Goal: Information Seeking & Learning: Compare options

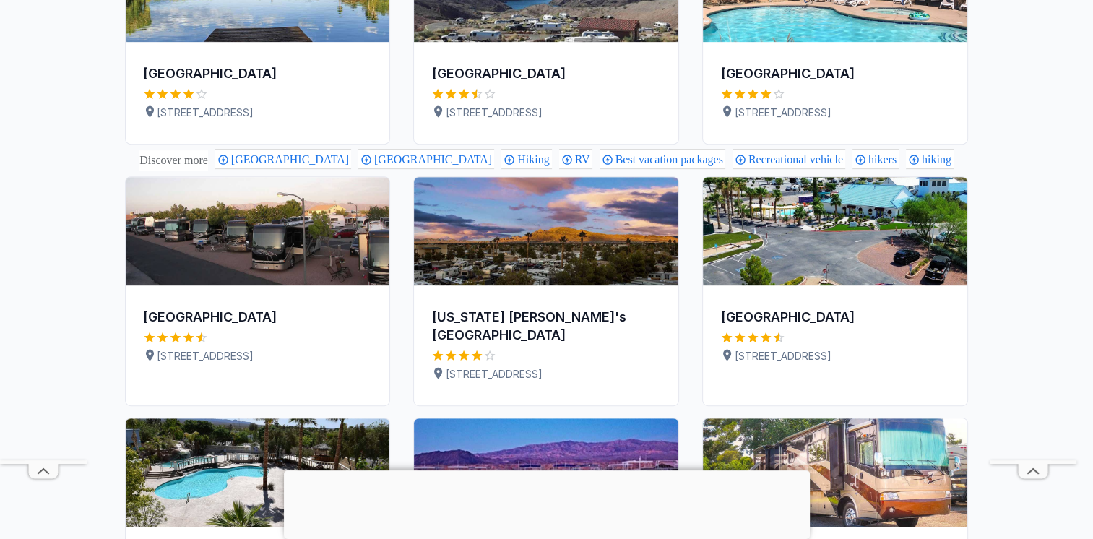
scroll to position [794, 0]
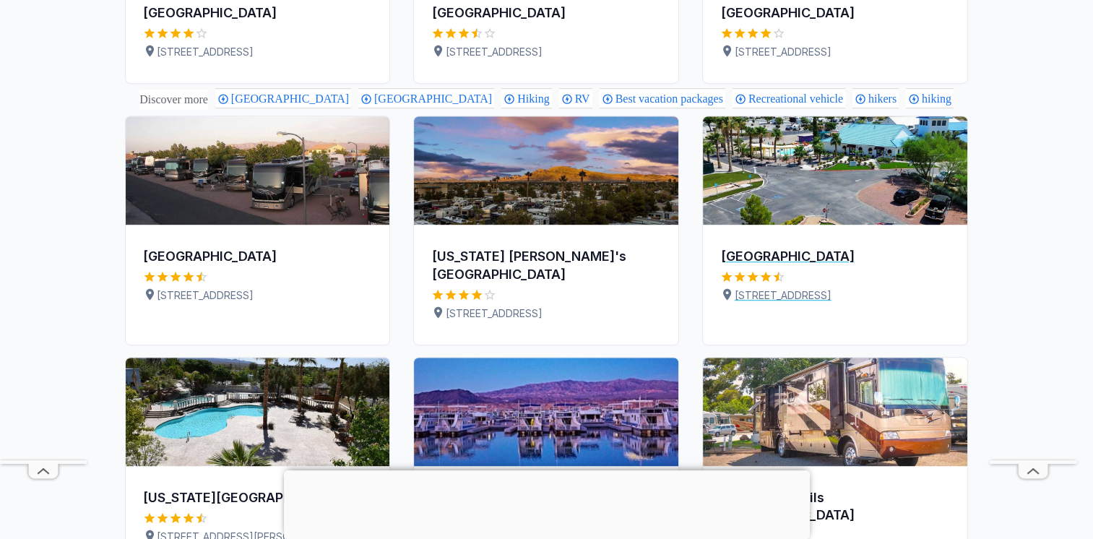
click at [807, 266] on div "[GEOGRAPHIC_DATA]" at bounding box center [835, 257] width 230 height 18
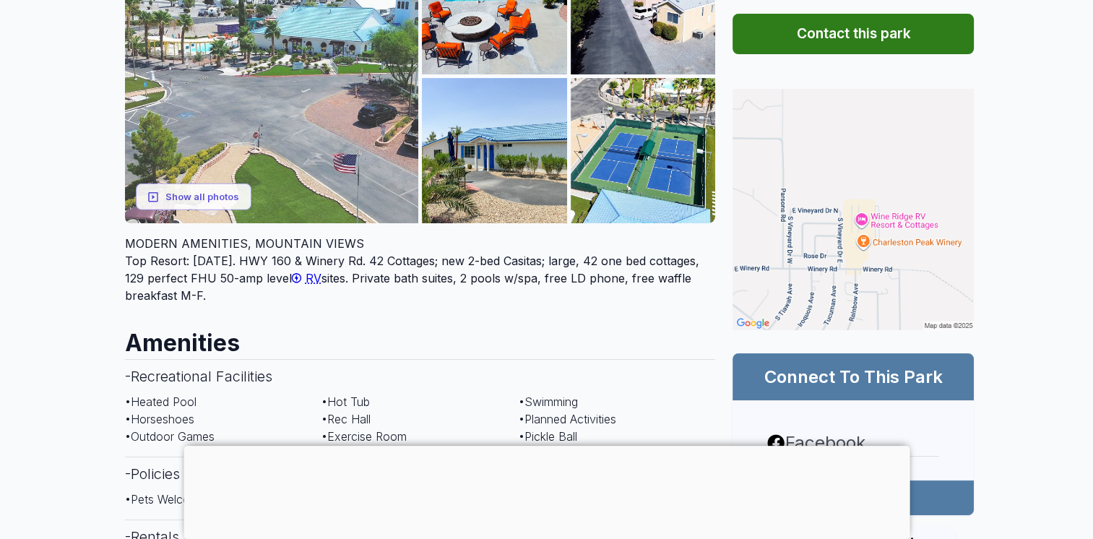
scroll to position [72, 0]
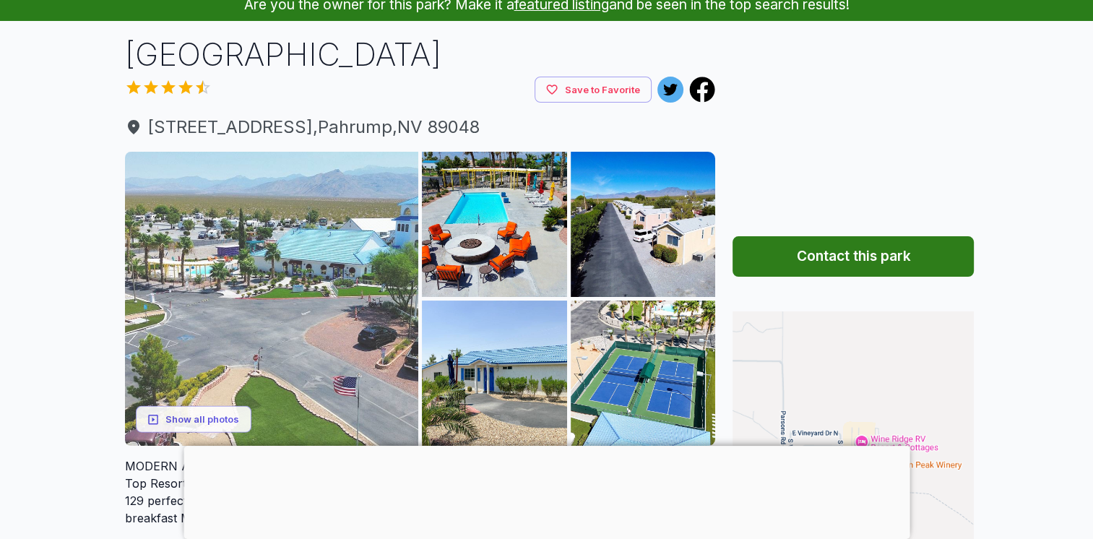
click at [294, 263] on img at bounding box center [272, 299] width 294 height 294
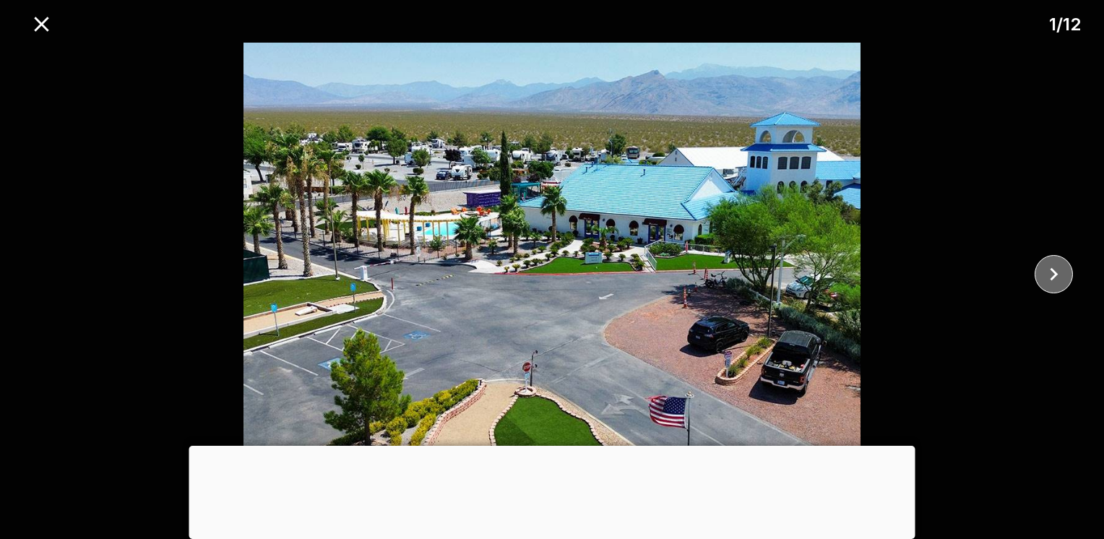
click at [1056, 269] on icon "close" at bounding box center [1053, 273] width 25 height 25
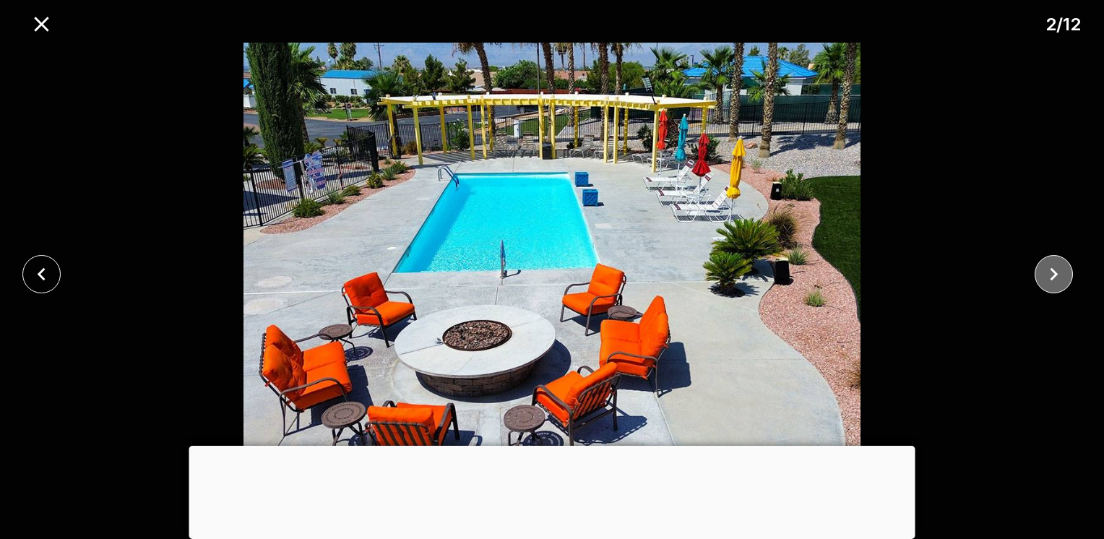
click at [1056, 269] on icon "close" at bounding box center [1053, 273] width 25 height 25
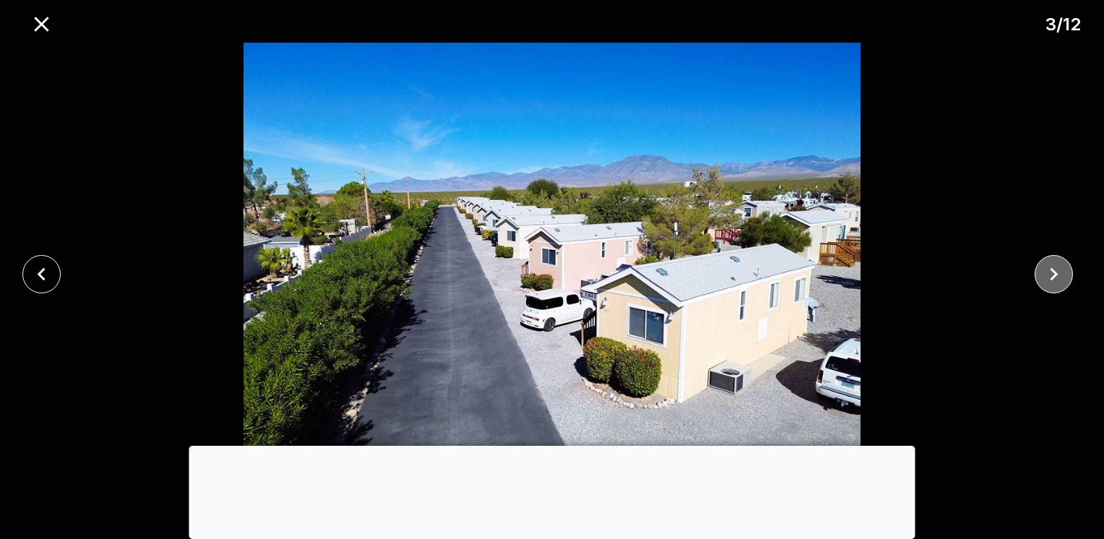
click at [1056, 269] on icon "close" at bounding box center [1053, 273] width 25 height 25
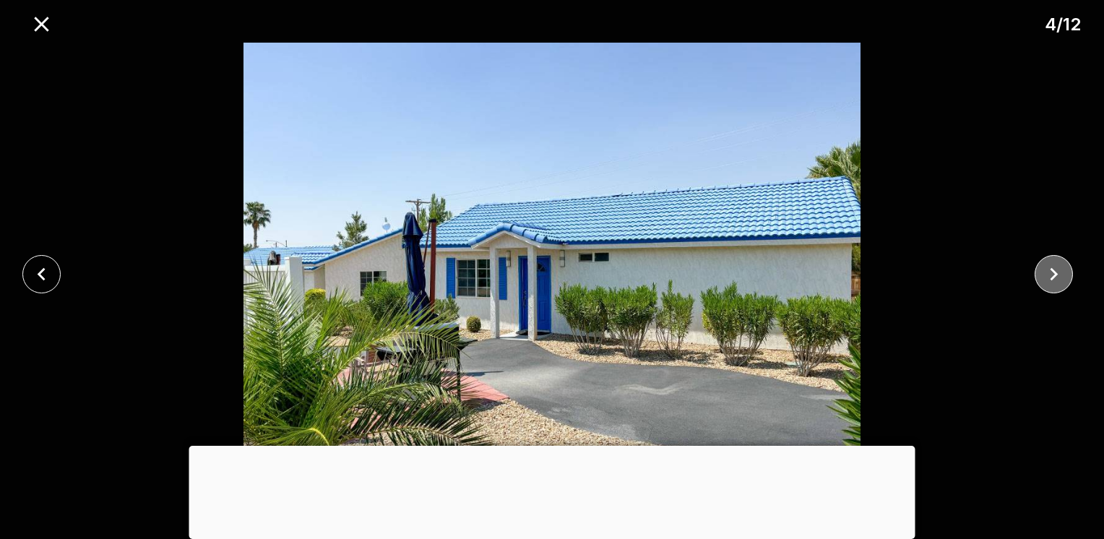
click at [1056, 269] on icon "close" at bounding box center [1053, 273] width 25 height 25
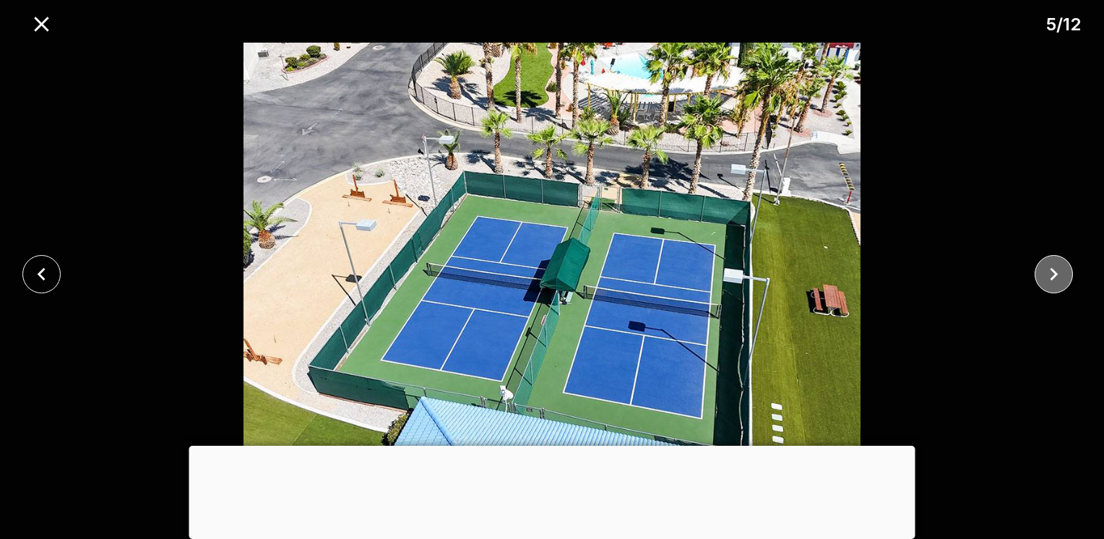
click at [1056, 269] on icon "close" at bounding box center [1053, 273] width 25 height 25
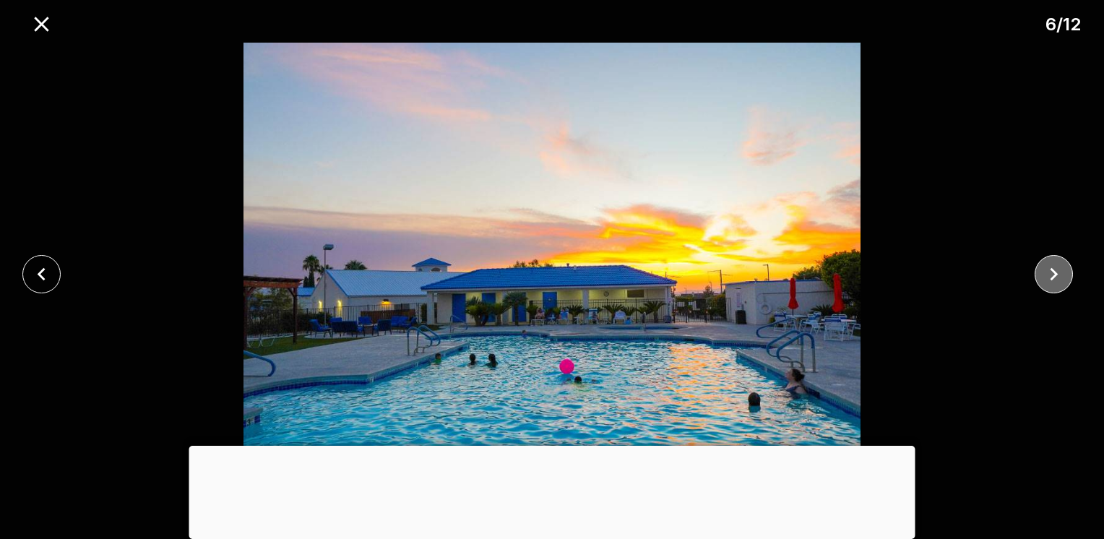
click at [1056, 269] on icon "close" at bounding box center [1053, 273] width 25 height 25
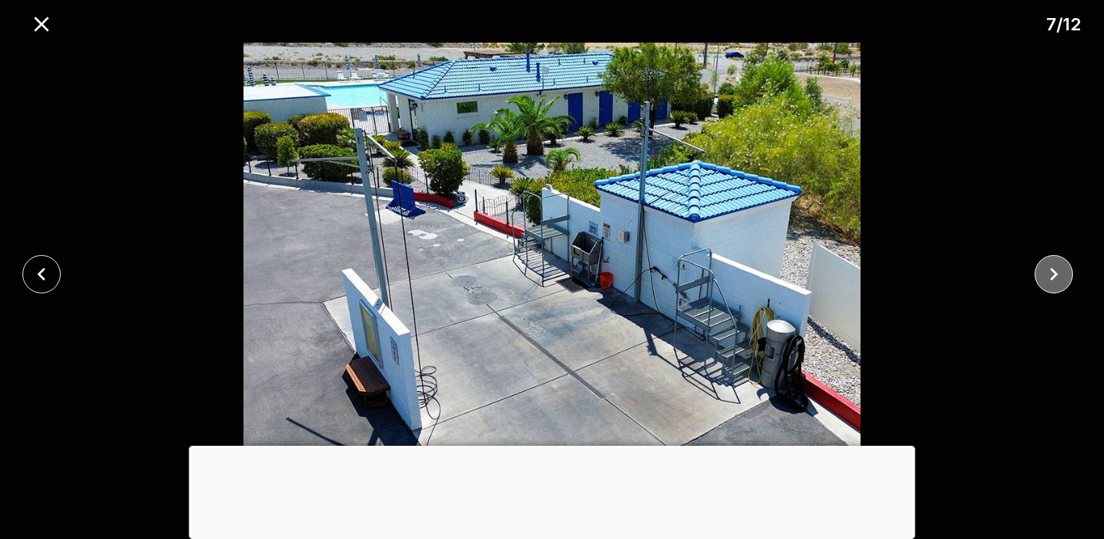
click at [1056, 269] on icon "close" at bounding box center [1053, 273] width 25 height 25
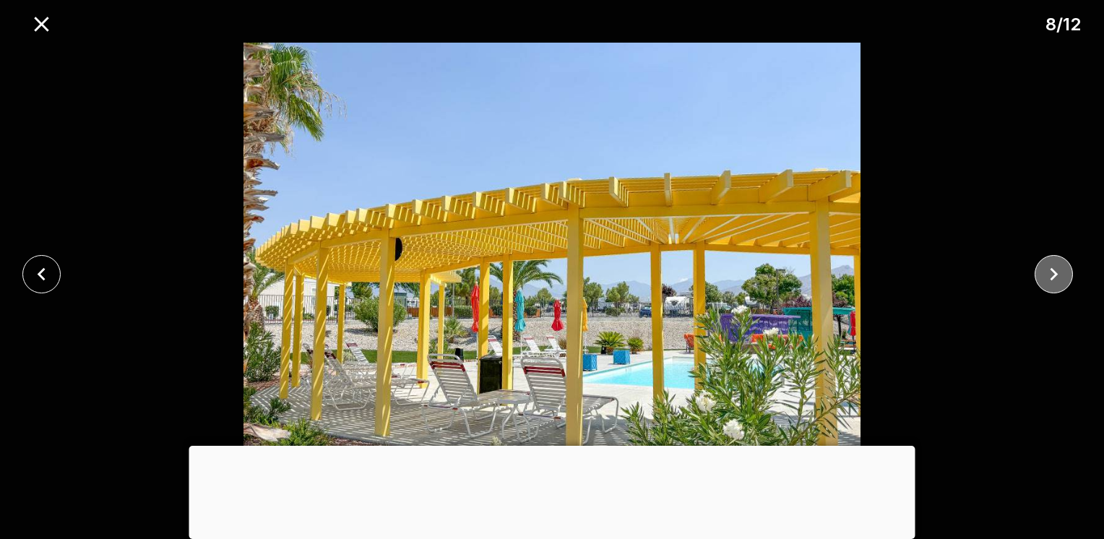
click at [1056, 269] on icon "close" at bounding box center [1053, 273] width 25 height 25
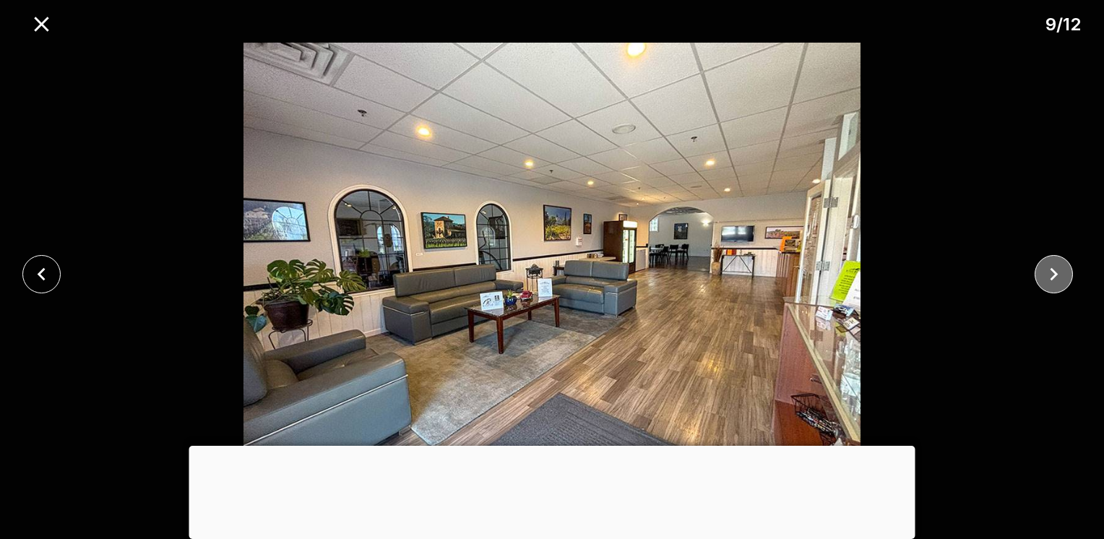
click at [1056, 269] on icon "close" at bounding box center [1053, 273] width 25 height 25
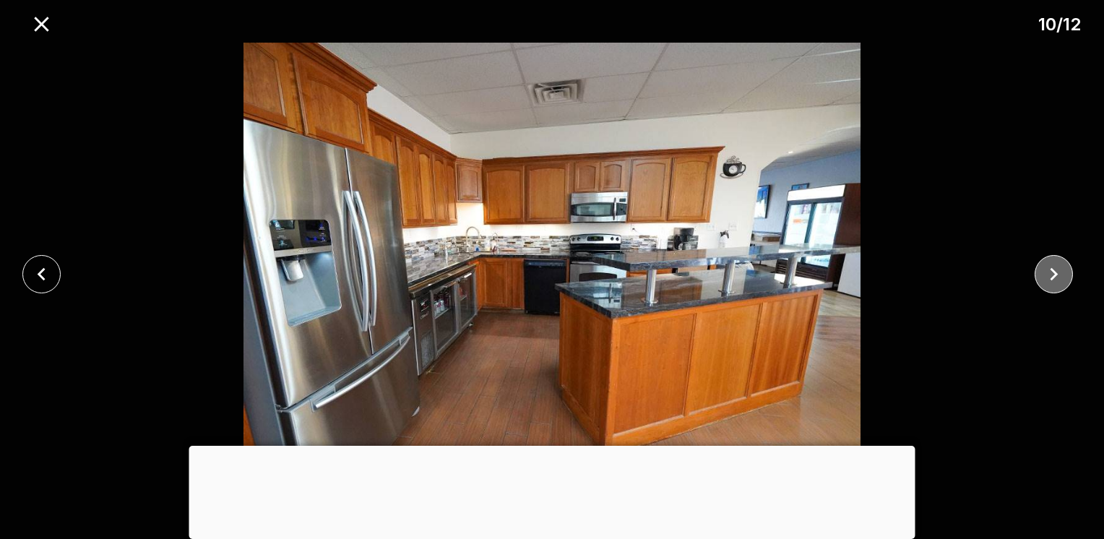
click at [1056, 269] on icon "close" at bounding box center [1053, 273] width 25 height 25
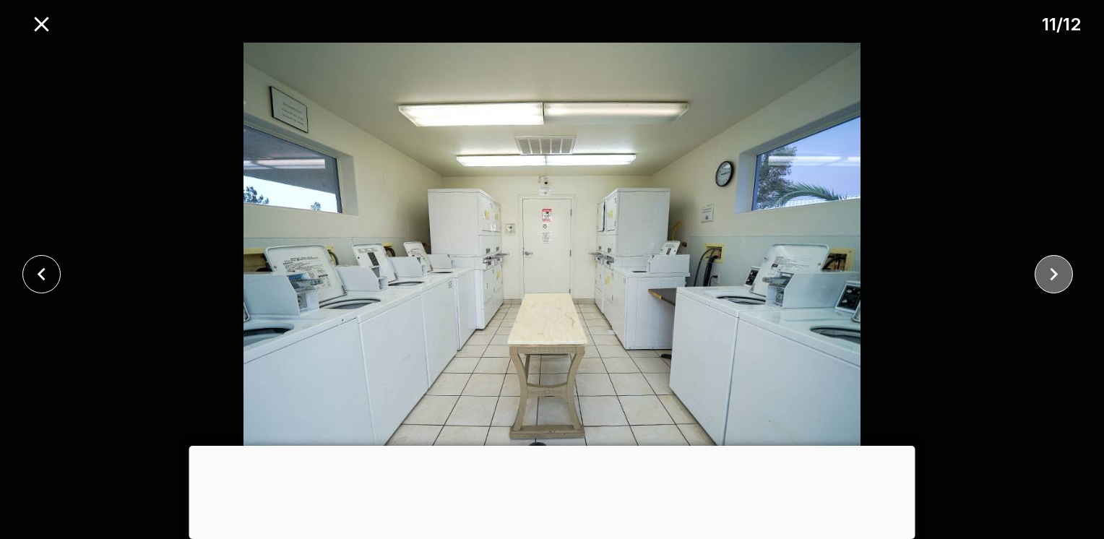
click at [1056, 269] on icon "close" at bounding box center [1053, 273] width 25 height 25
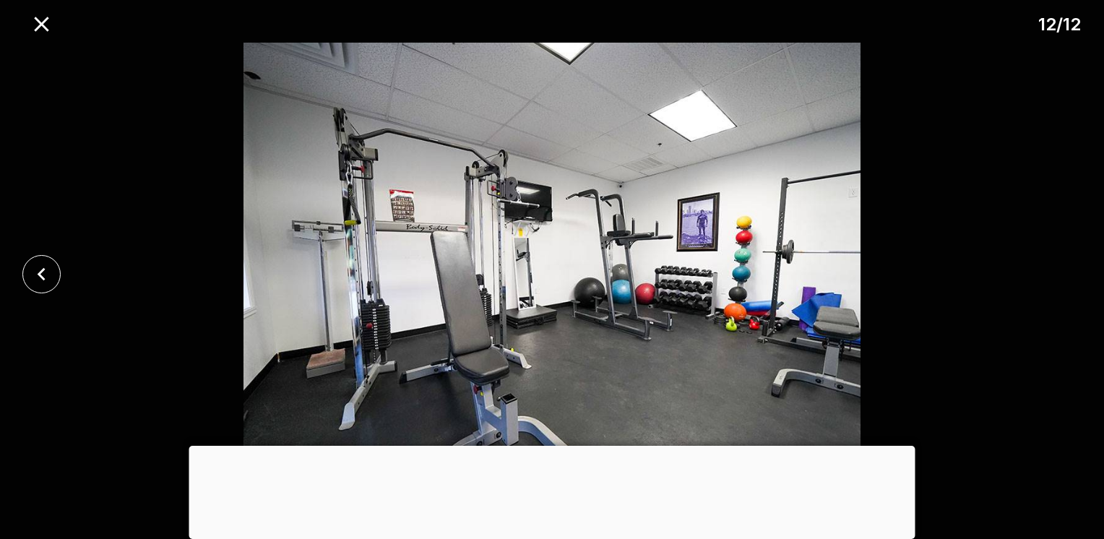
click at [1056, 269] on div at bounding box center [552, 274] width 1104 height 463
click at [50, 19] on icon "close" at bounding box center [41, 24] width 25 height 25
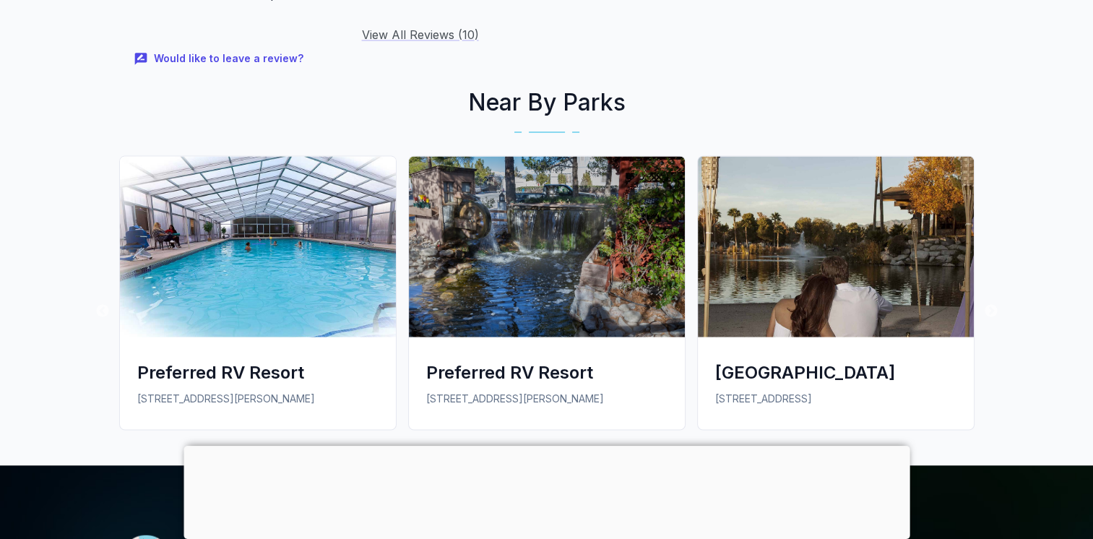
scroll to position [2600, 0]
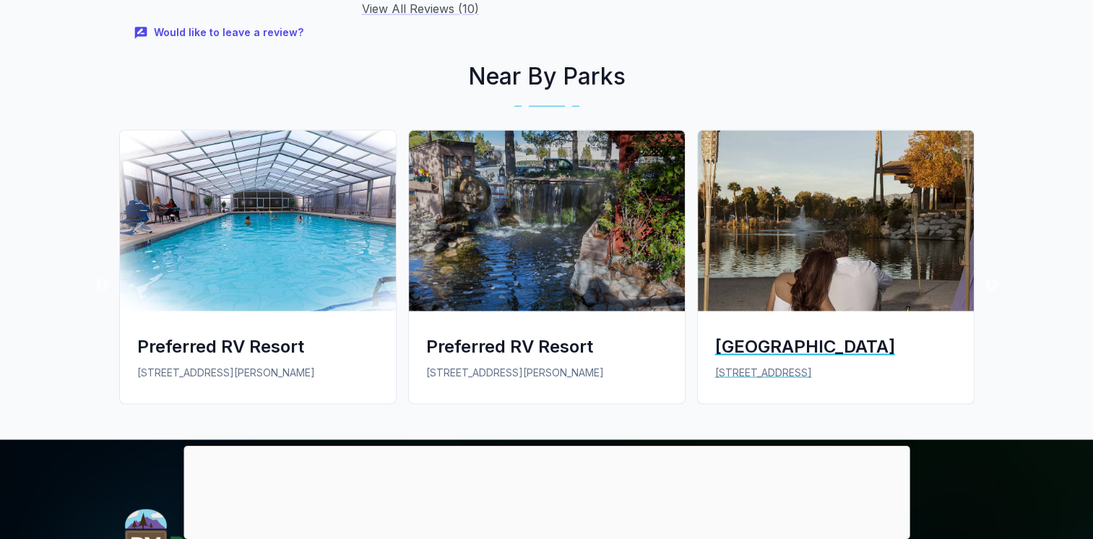
click at [785, 334] on div "[GEOGRAPHIC_DATA]" at bounding box center [835, 346] width 241 height 24
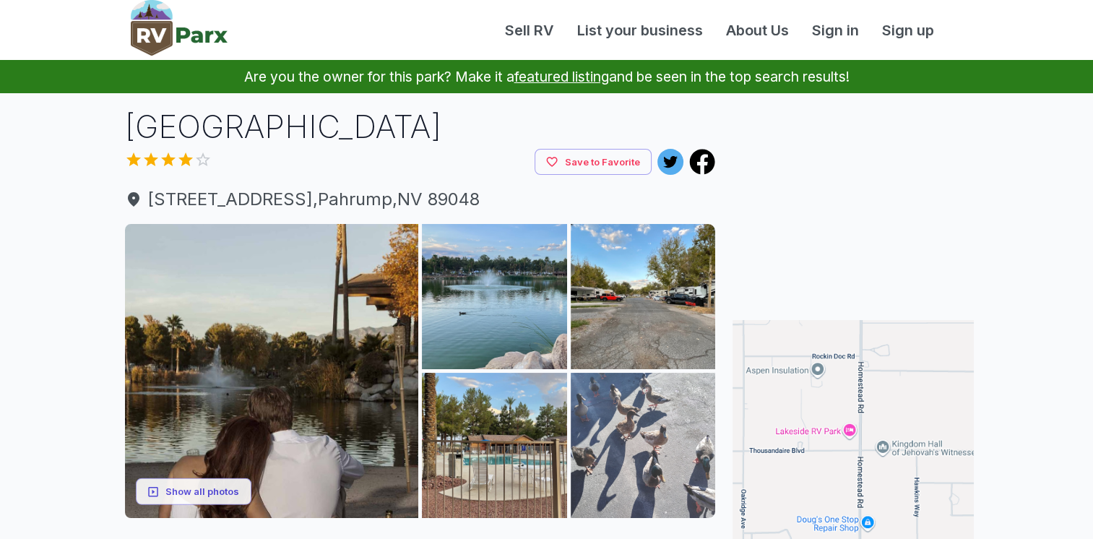
scroll to position [144, 0]
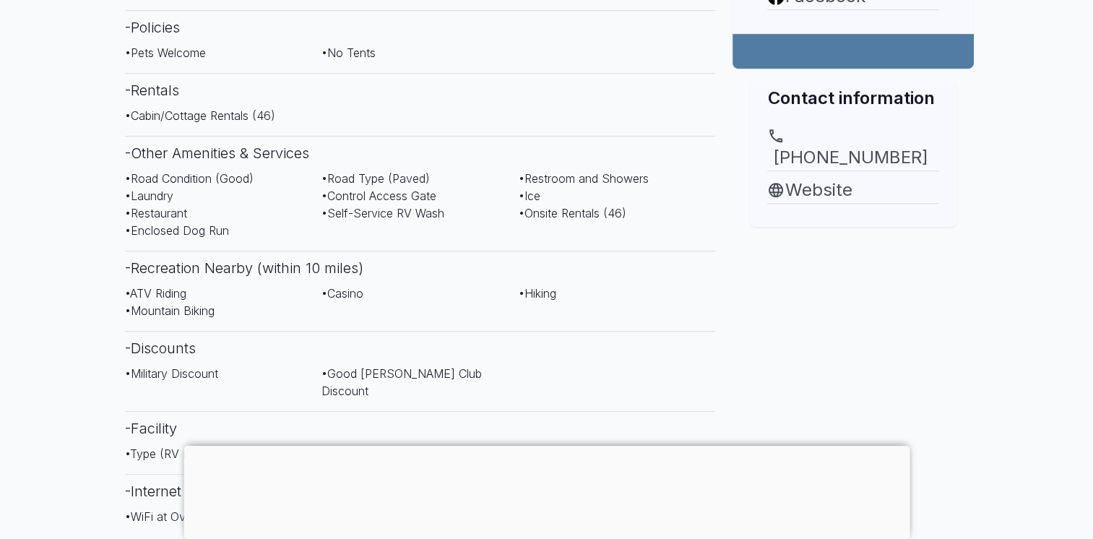
scroll to position [794, 0]
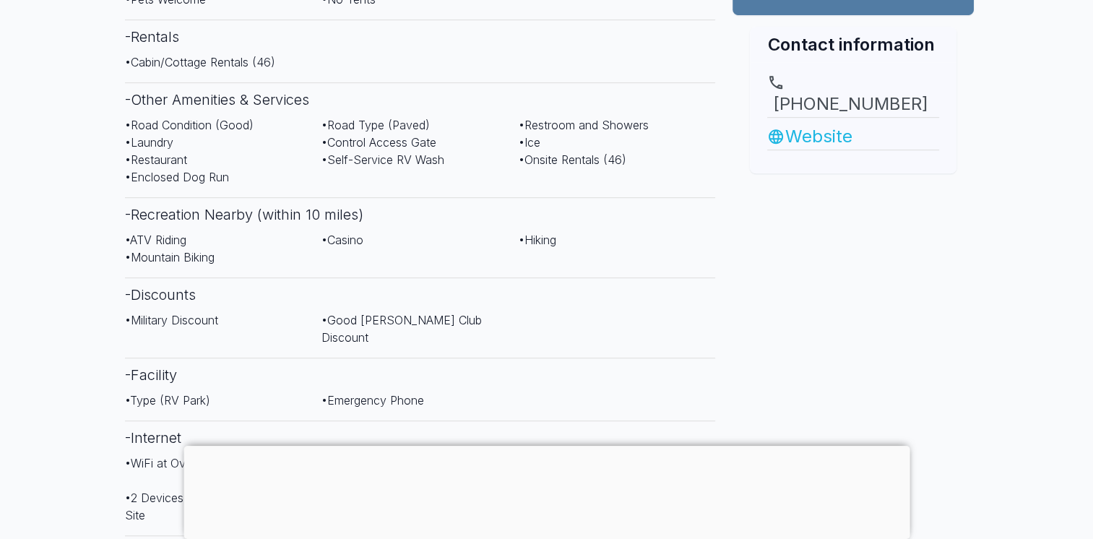
click at [825, 124] on link "Website" at bounding box center [853, 137] width 172 height 26
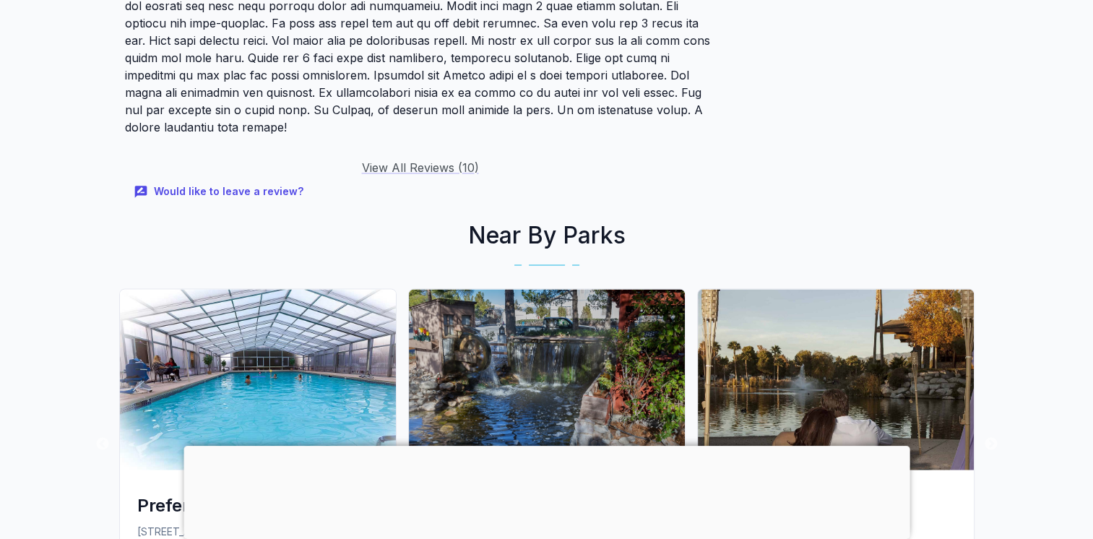
scroll to position [2573, 0]
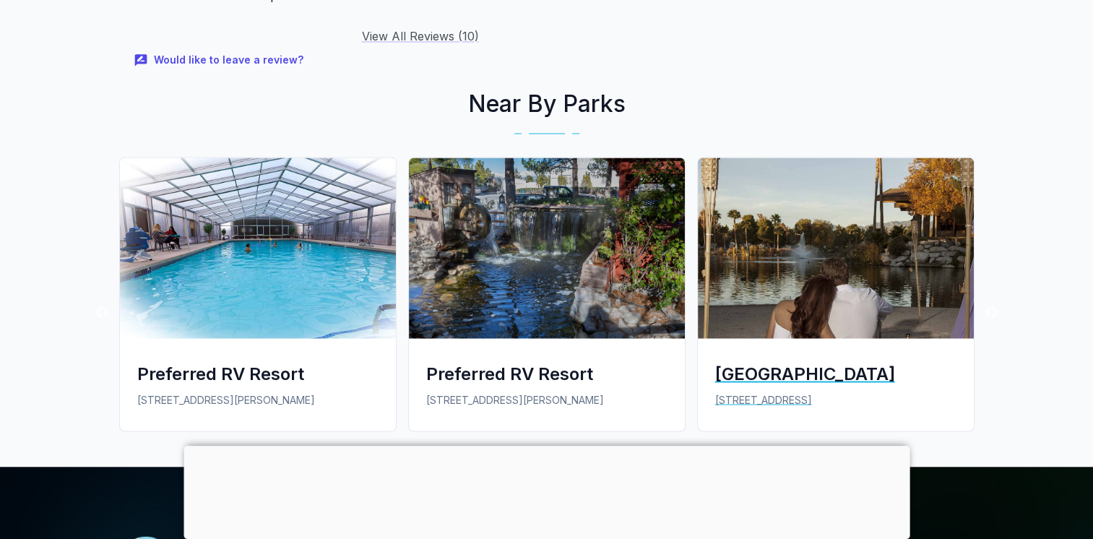
click at [828, 207] on img at bounding box center [836, 247] width 276 height 181
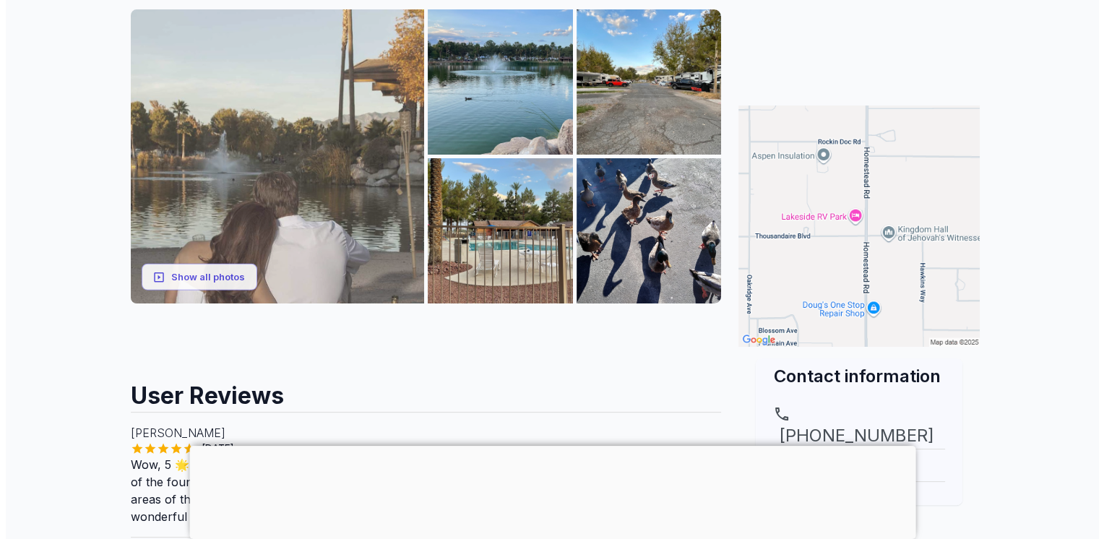
scroll to position [144, 0]
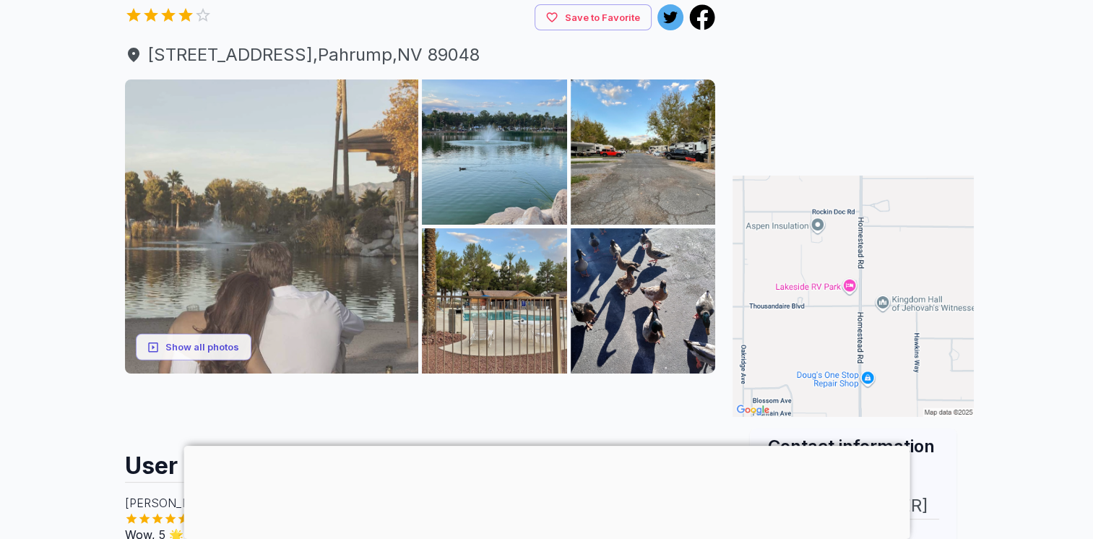
click at [342, 136] on img at bounding box center [272, 226] width 294 height 294
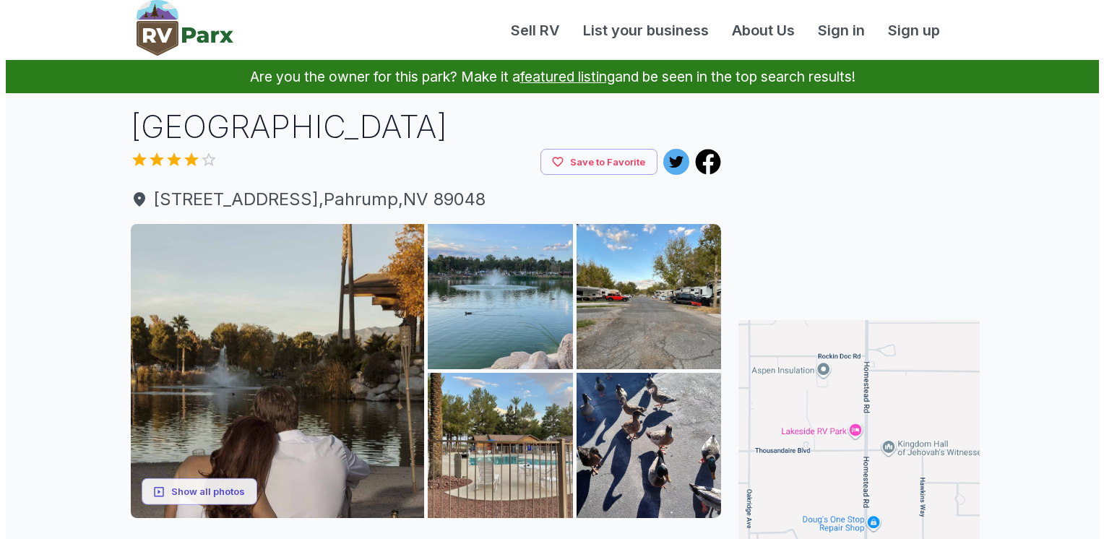
scroll to position [147, 0]
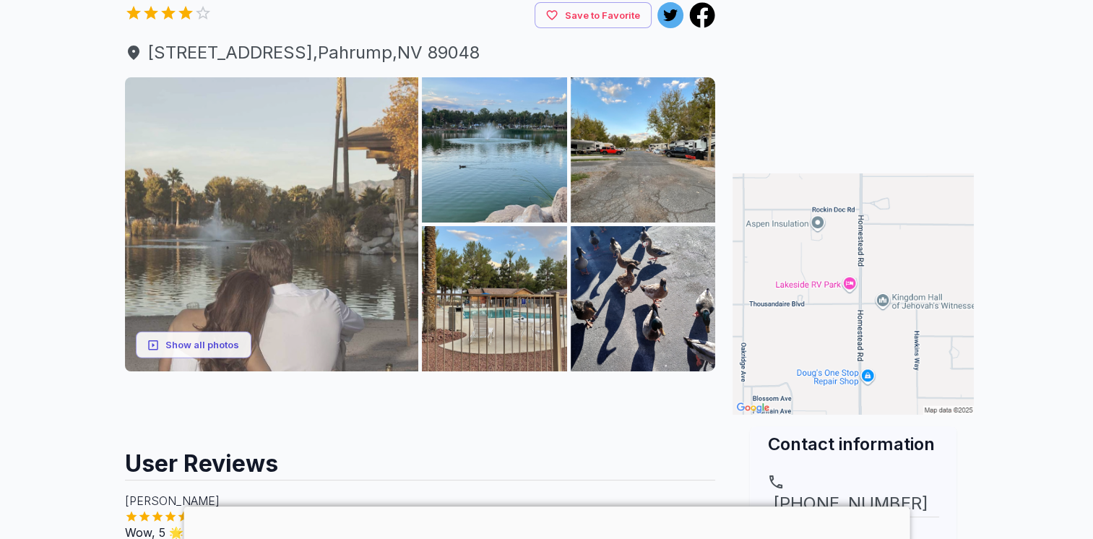
click at [282, 209] on img at bounding box center [272, 224] width 294 height 294
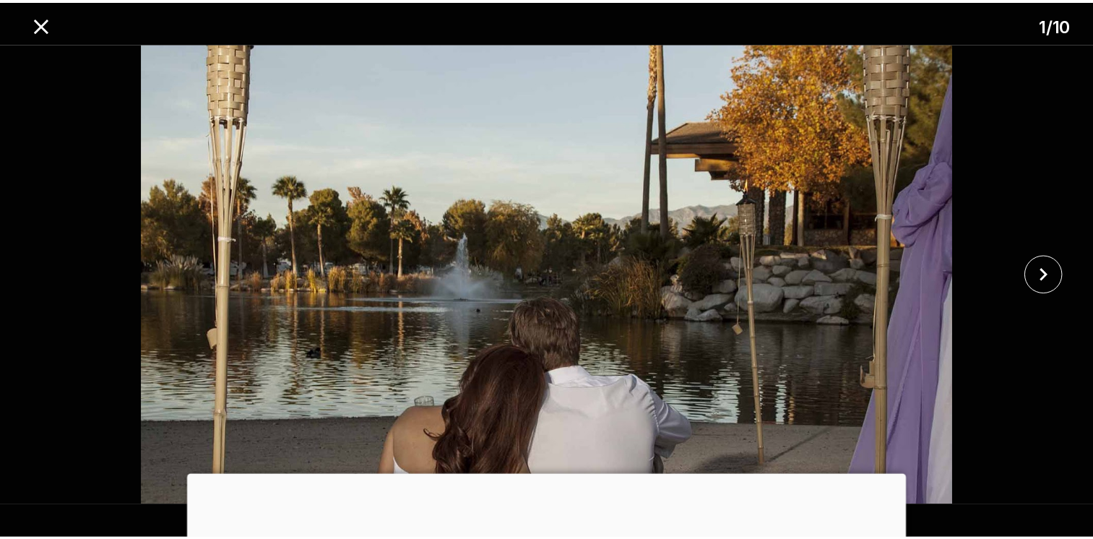
scroll to position [144, 0]
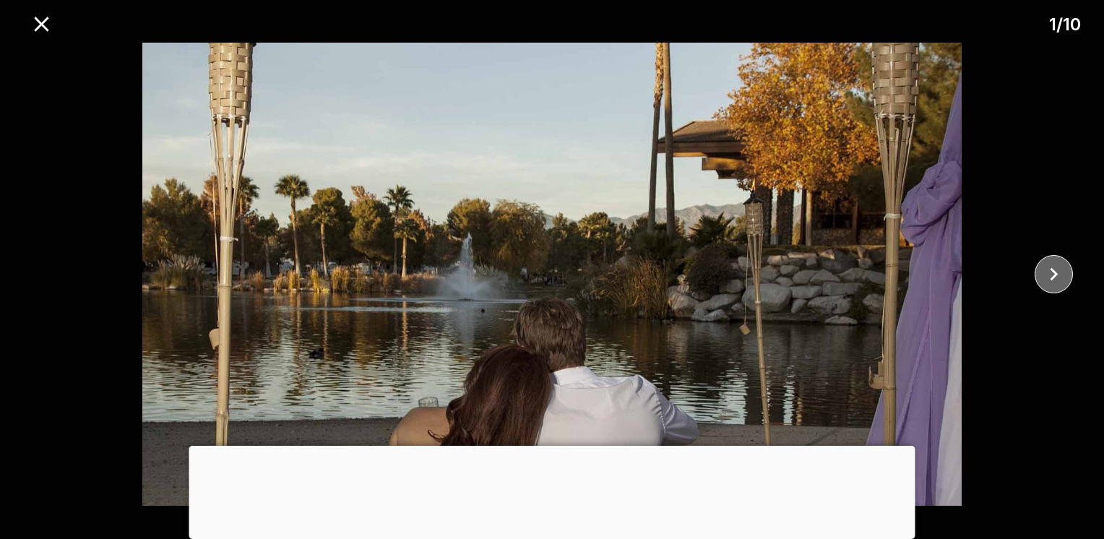
click at [1058, 269] on icon "close" at bounding box center [1053, 273] width 25 height 25
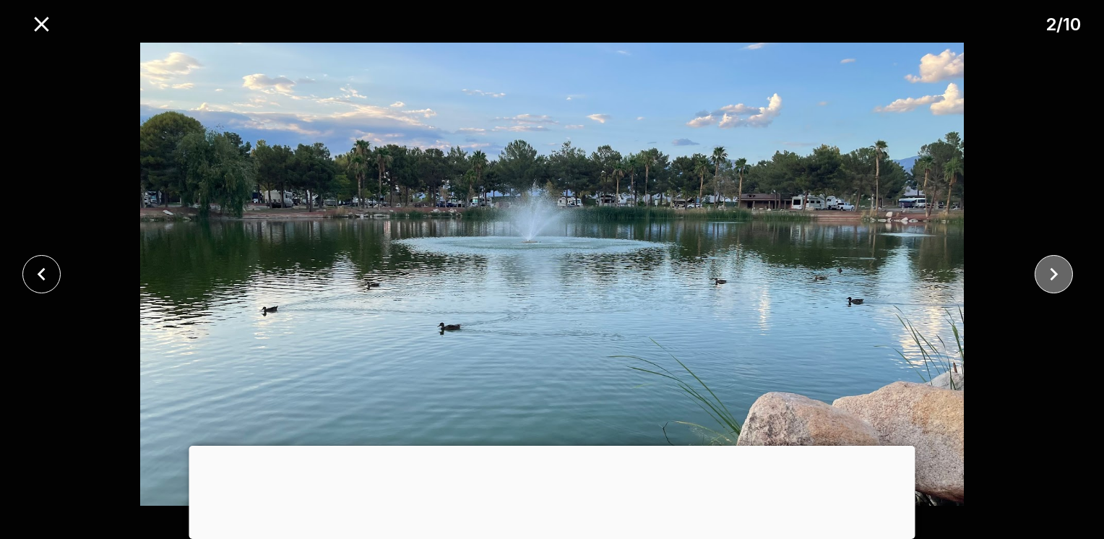
click at [1058, 269] on icon "close" at bounding box center [1053, 273] width 25 height 25
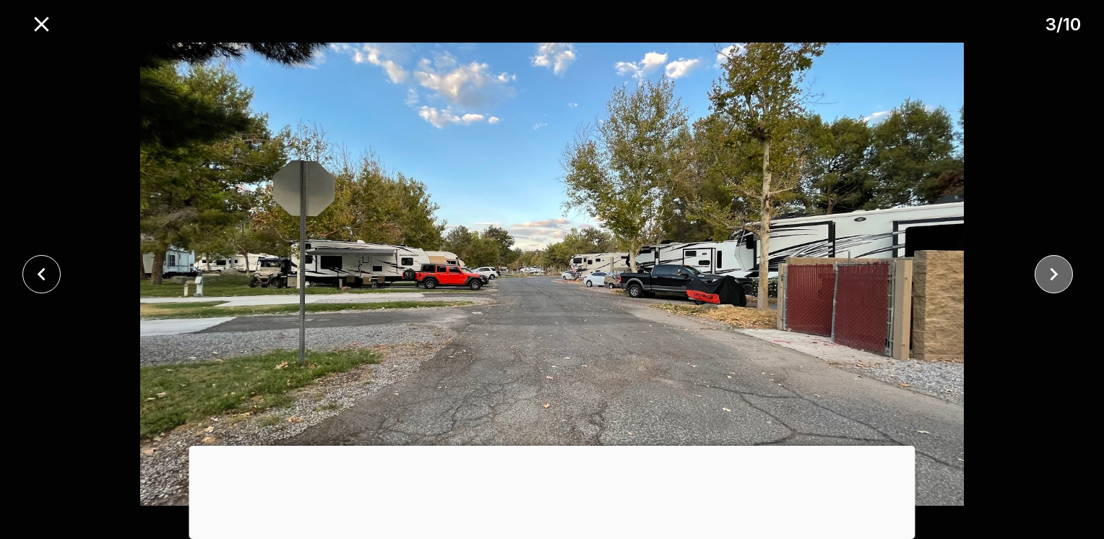
click at [1058, 269] on icon "close" at bounding box center [1053, 273] width 25 height 25
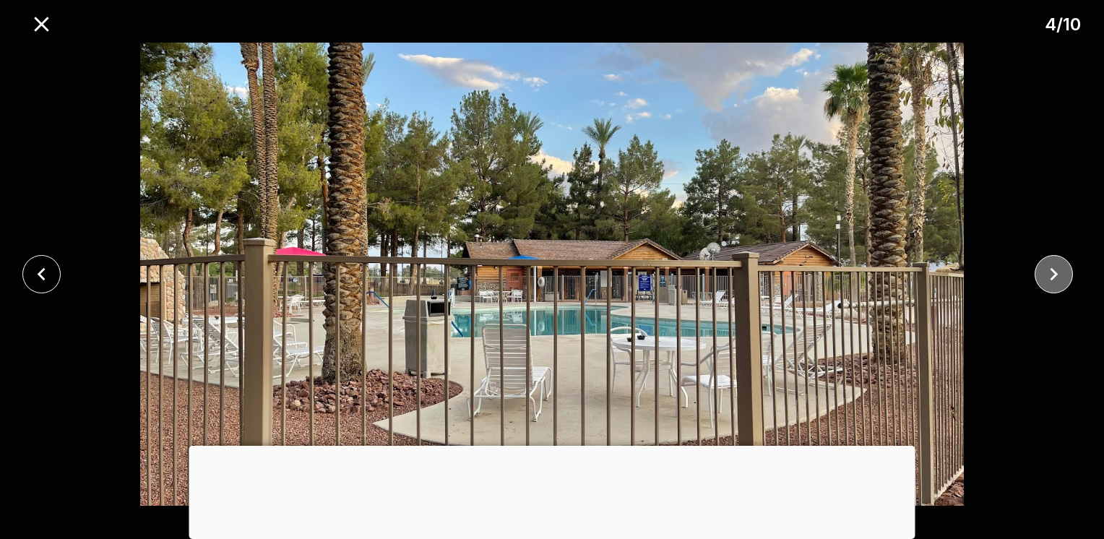
click at [1058, 269] on icon "close" at bounding box center [1053, 273] width 25 height 25
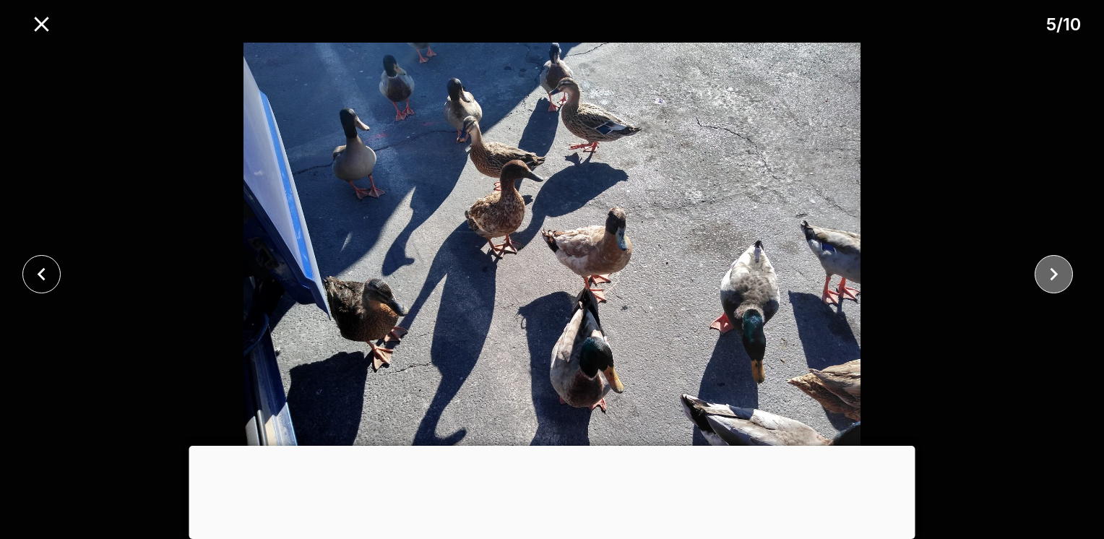
click at [1058, 269] on icon "close" at bounding box center [1053, 273] width 25 height 25
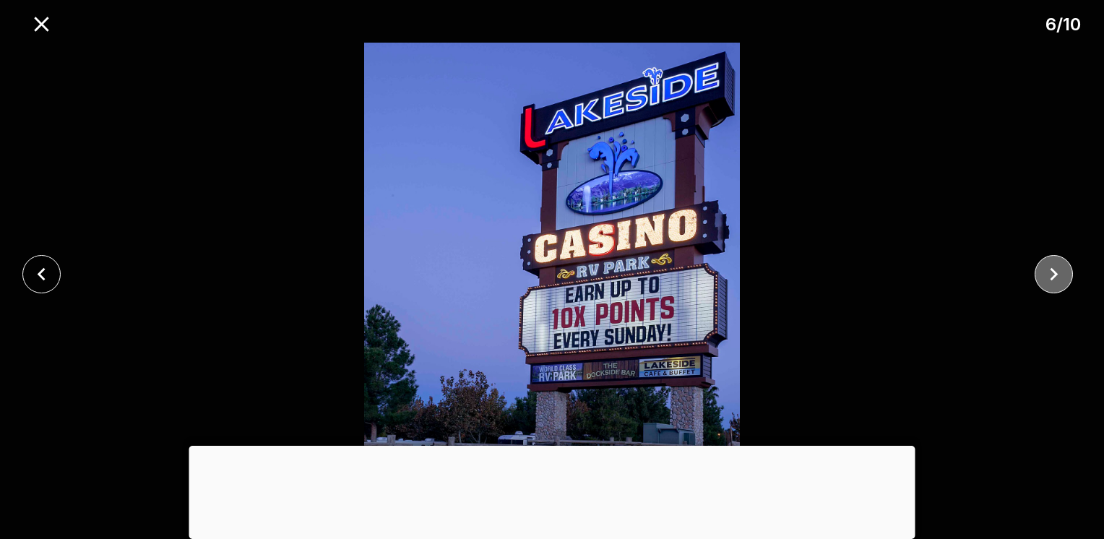
click at [1058, 269] on icon "close" at bounding box center [1053, 273] width 25 height 25
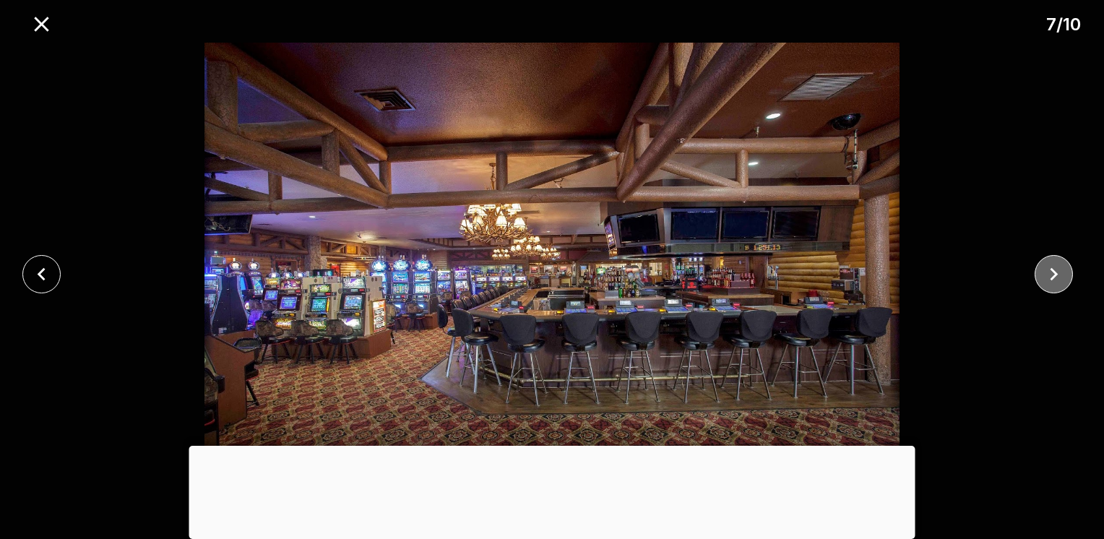
click at [1058, 269] on icon "close" at bounding box center [1053, 273] width 25 height 25
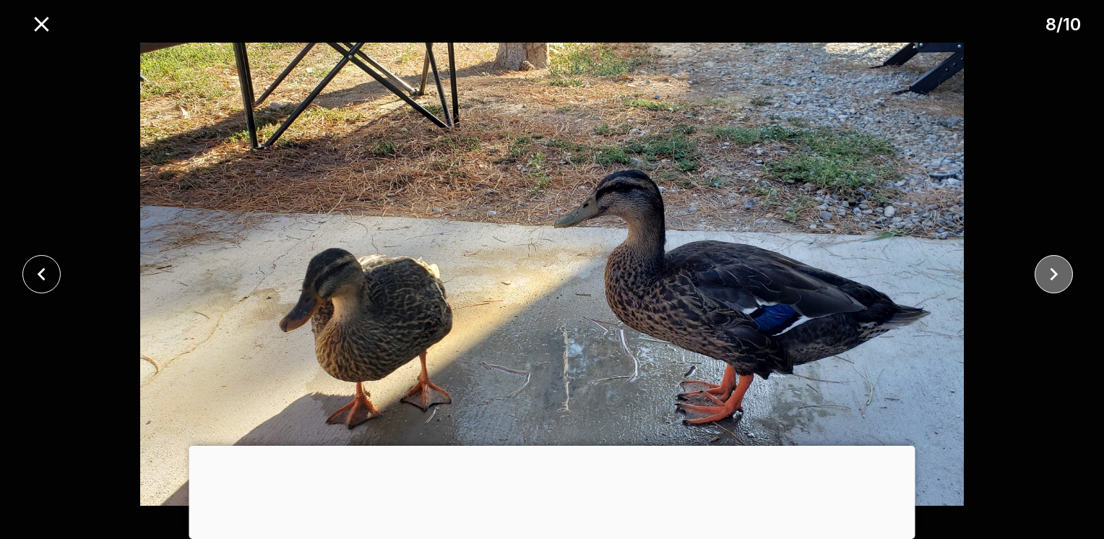
click at [1058, 269] on icon "close" at bounding box center [1053, 273] width 25 height 25
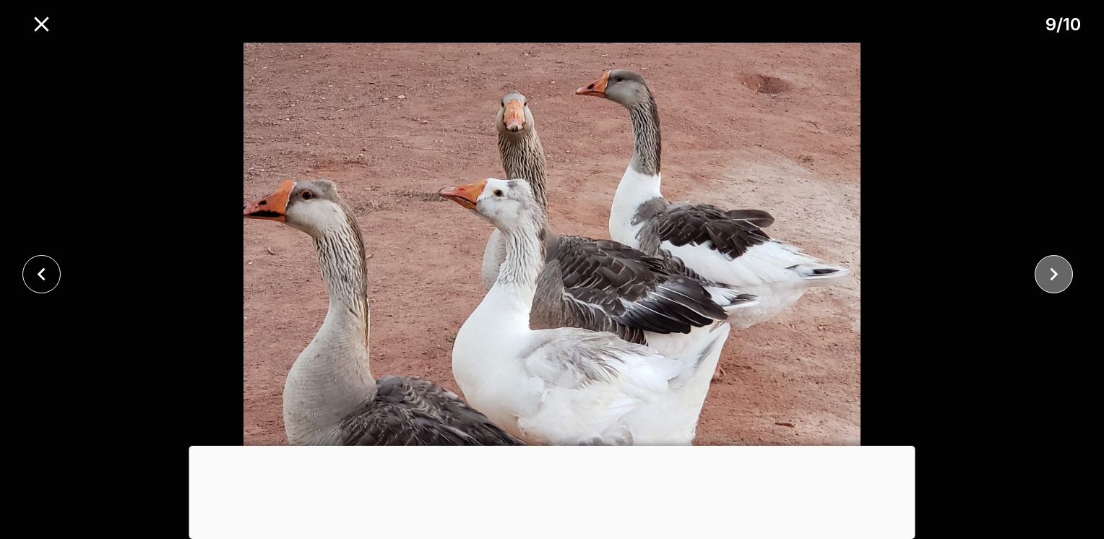
click at [1058, 269] on icon "close" at bounding box center [1053, 273] width 25 height 25
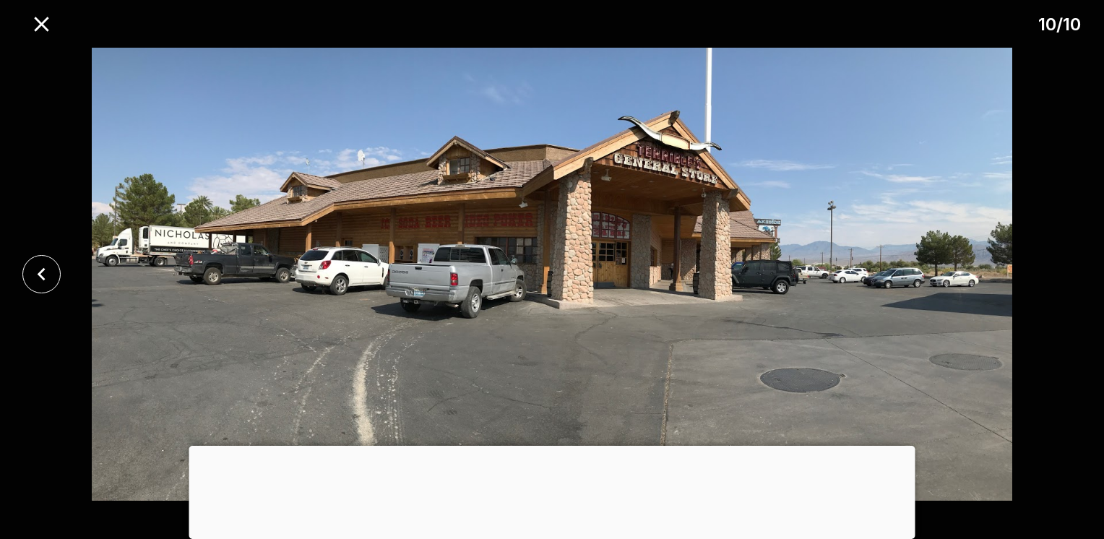
click at [1058, 269] on div at bounding box center [552, 274] width 1104 height 463
click at [37, 22] on icon "close" at bounding box center [41, 24] width 25 height 25
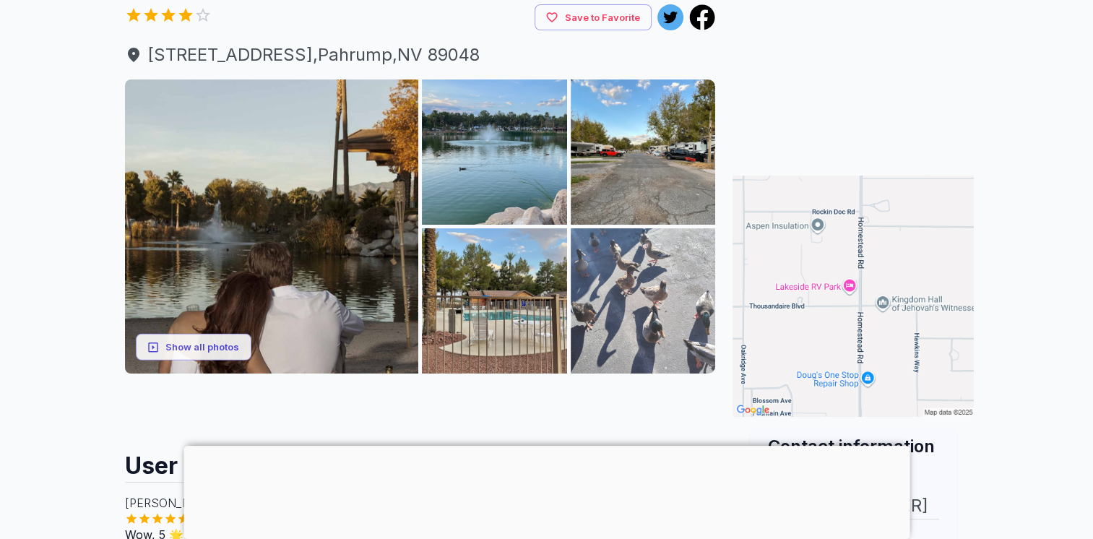
scroll to position [0, 0]
